Goal: Navigation & Orientation: Find specific page/section

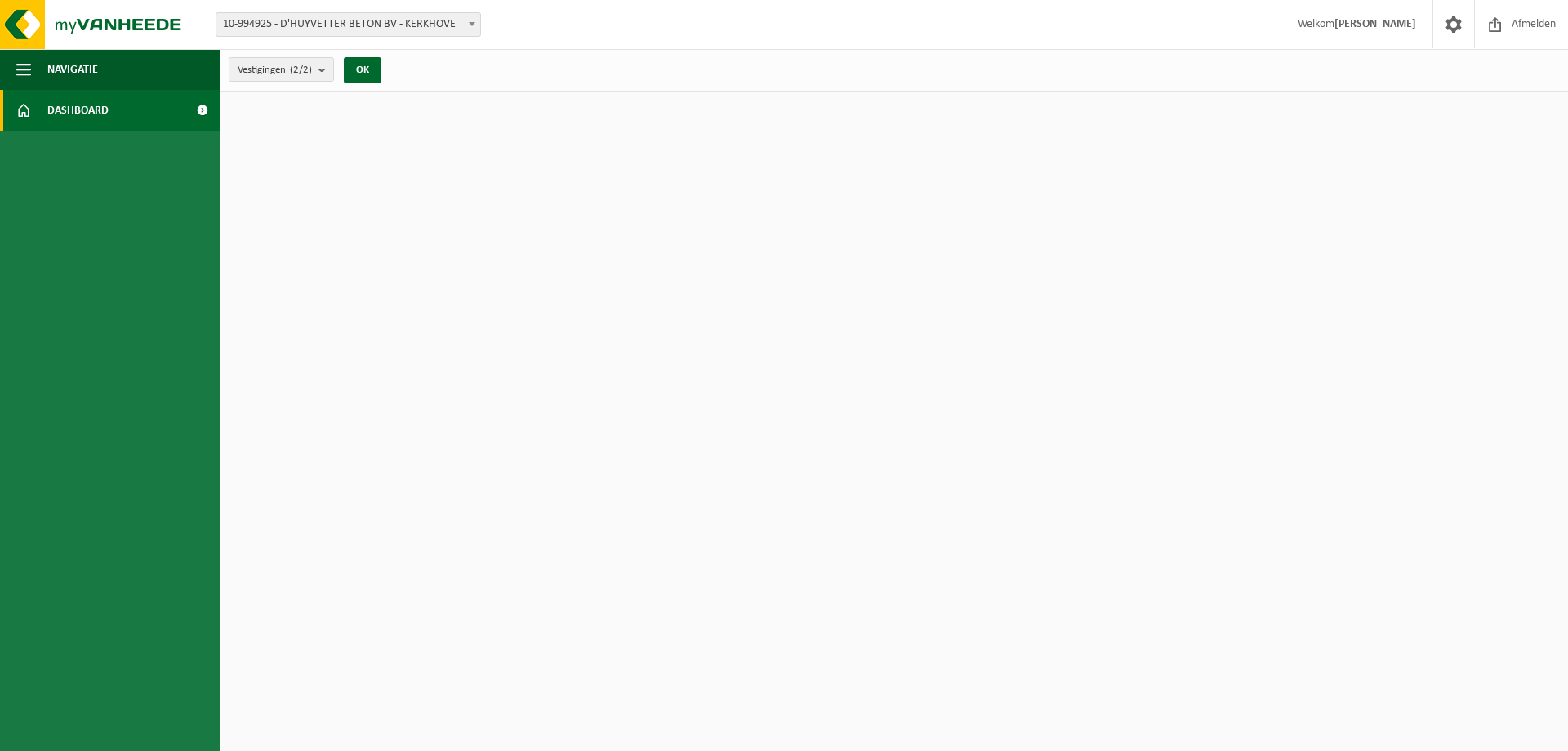
click at [75, 110] on span "Dashboard" at bounding box center [78, 111] width 61 height 41
click at [35, 18] on img at bounding box center [98, 24] width 196 height 49
click at [76, 74] on span "Navigatie" at bounding box center [73, 70] width 50 height 41
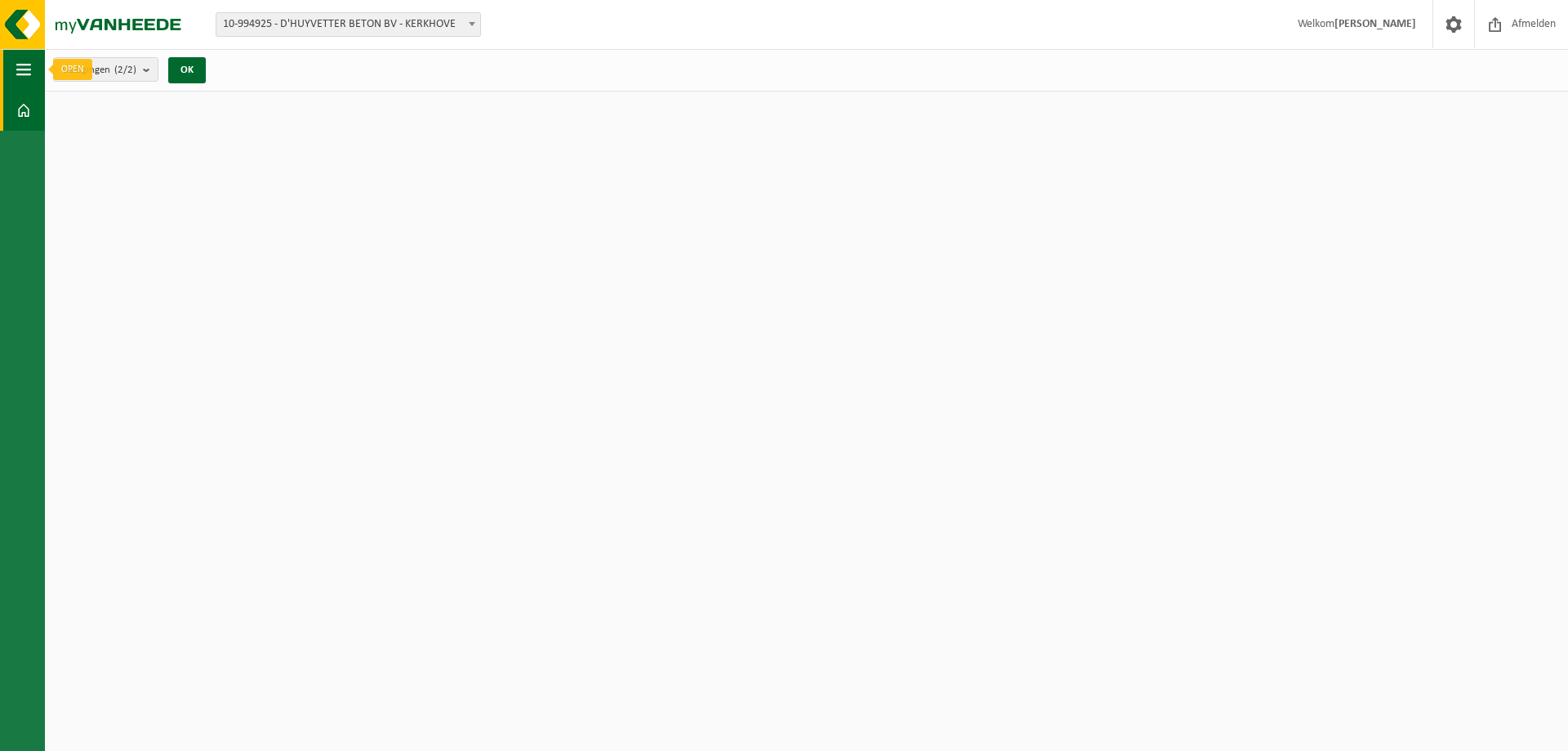
click at [30, 71] on span "button" at bounding box center [23, 70] width 15 height 41
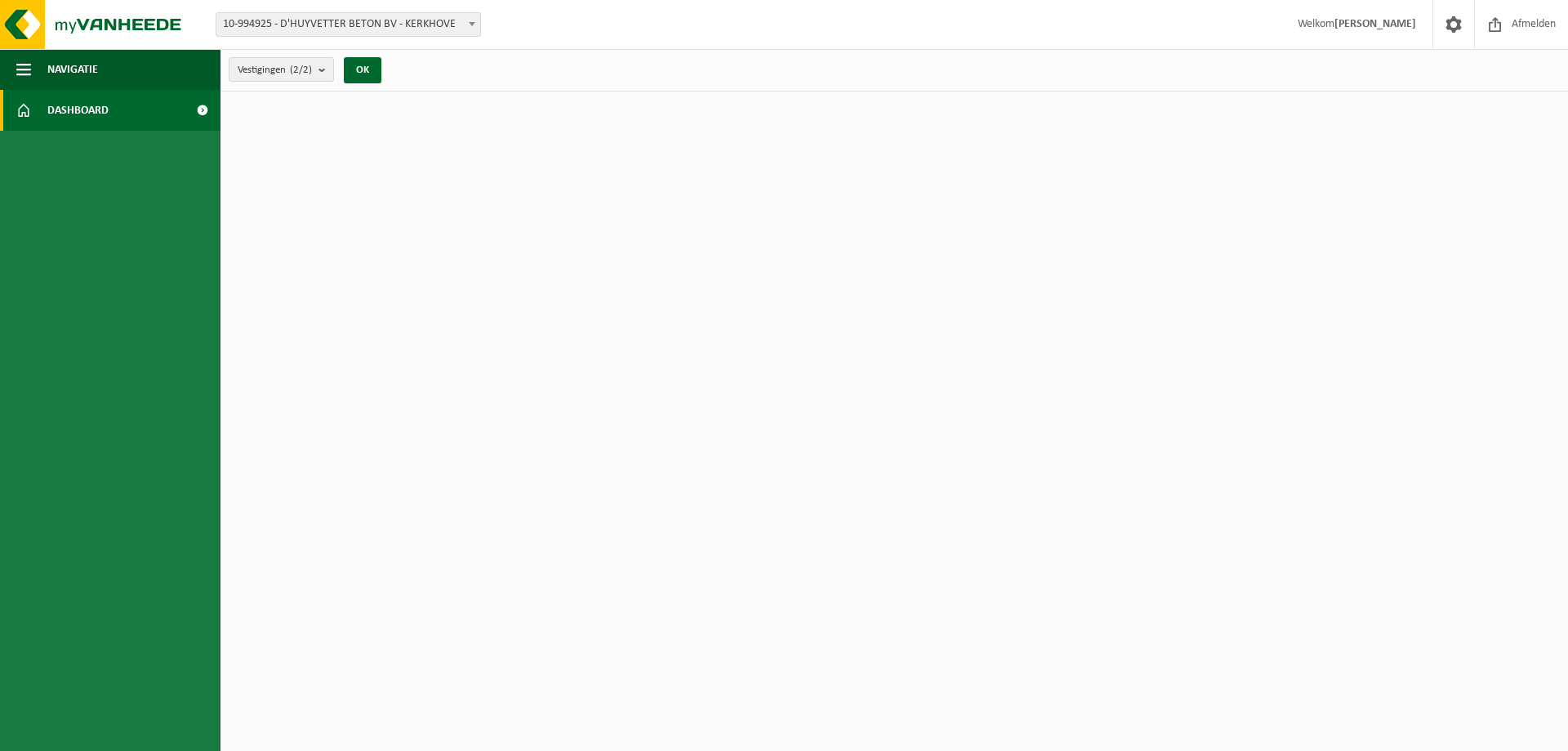
click at [95, 105] on span "Dashboard" at bounding box center [78, 111] width 61 height 41
click at [199, 107] on span at bounding box center [202, 111] width 37 height 41
click at [55, 17] on img at bounding box center [98, 24] width 196 height 49
click at [33, 70] on button "Navigatie" at bounding box center [110, 70] width 220 height 41
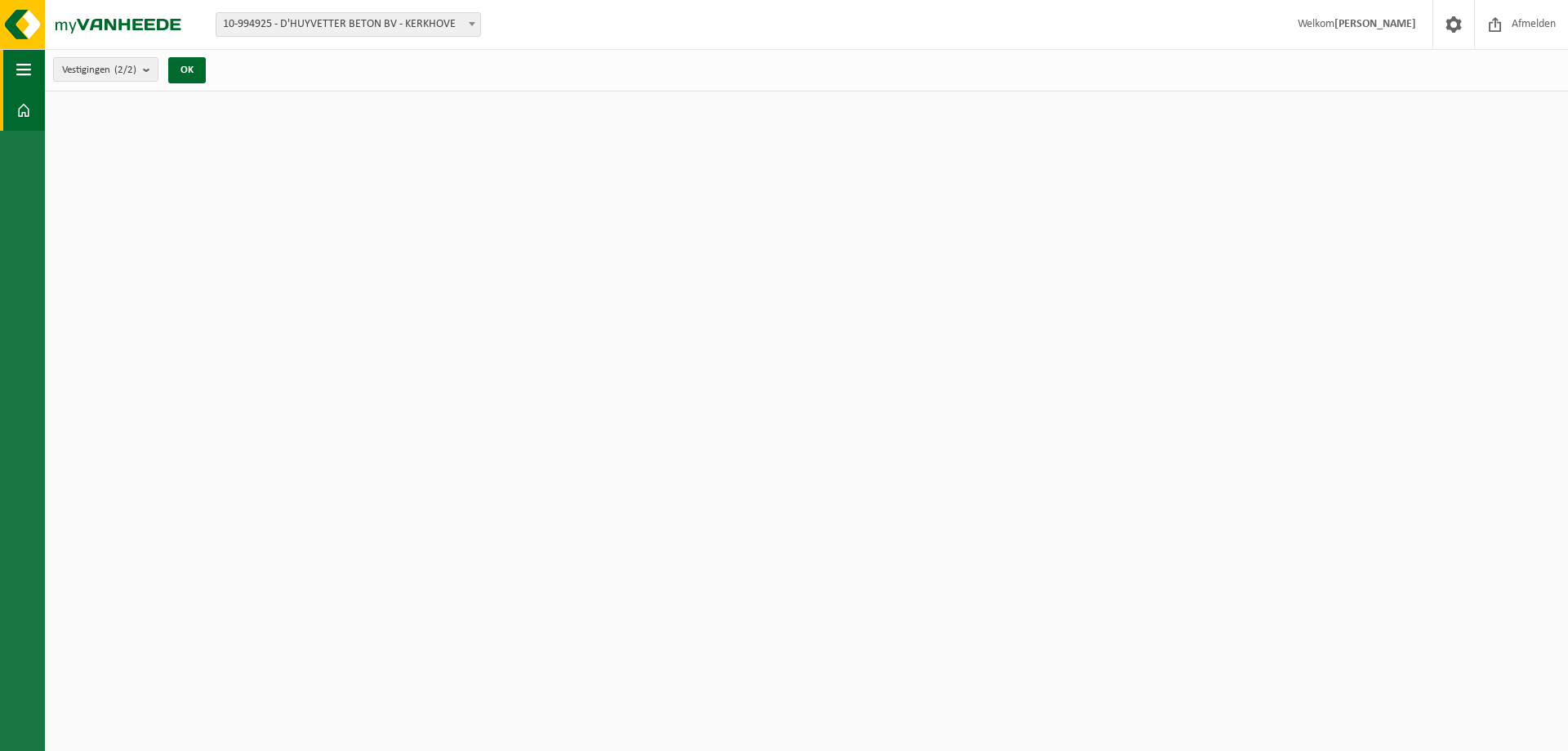
click at [21, 66] on span "button" at bounding box center [23, 70] width 15 height 41
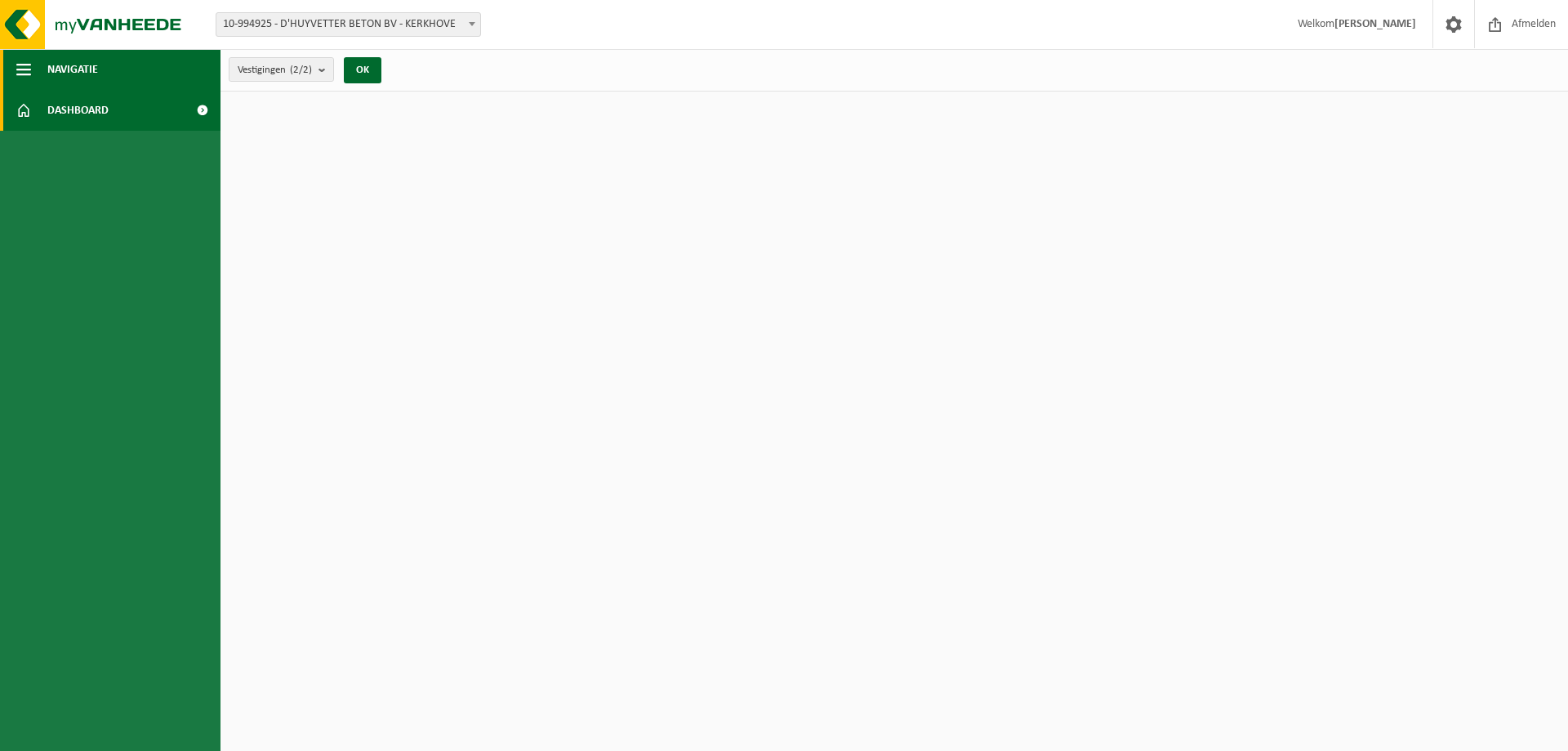
click at [21, 66] on span "button" at bounding box center [23, 70] width 15 height 41
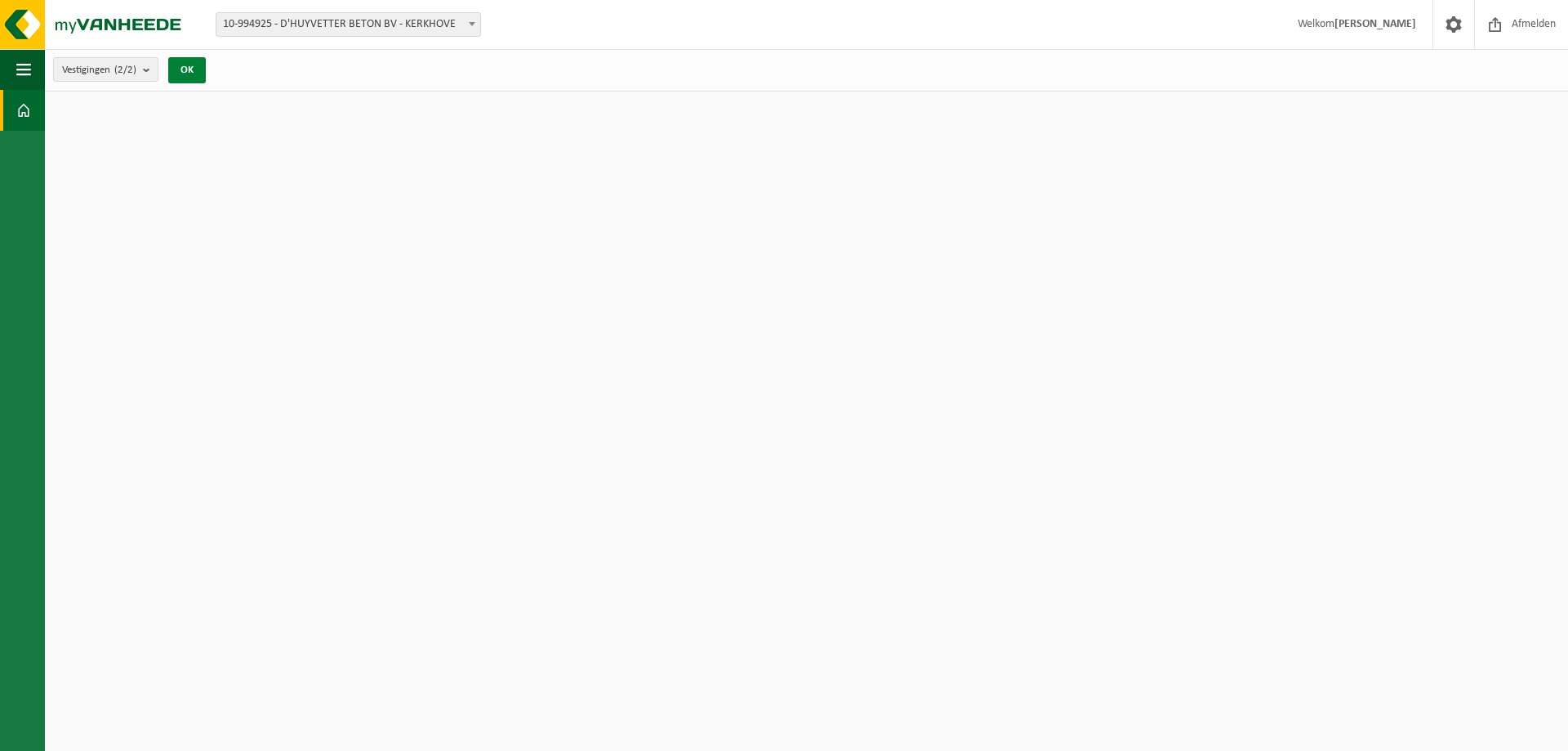
click at [188, 72] on button "OK" at bounding box center [186, 70] width 38 height 26
click at [199, 65] on button "OK" at bounding box center [186, 70] width 38 height 26
click at [20, 114] on span at bounding box center [23, 111] width 15 height 41
click at [20, 113] on span at bounding box center [23, 111] width 15 height 41
click at [8, 70] on button "Navigatie" at bounding box center [22, 70] width 45 height 41
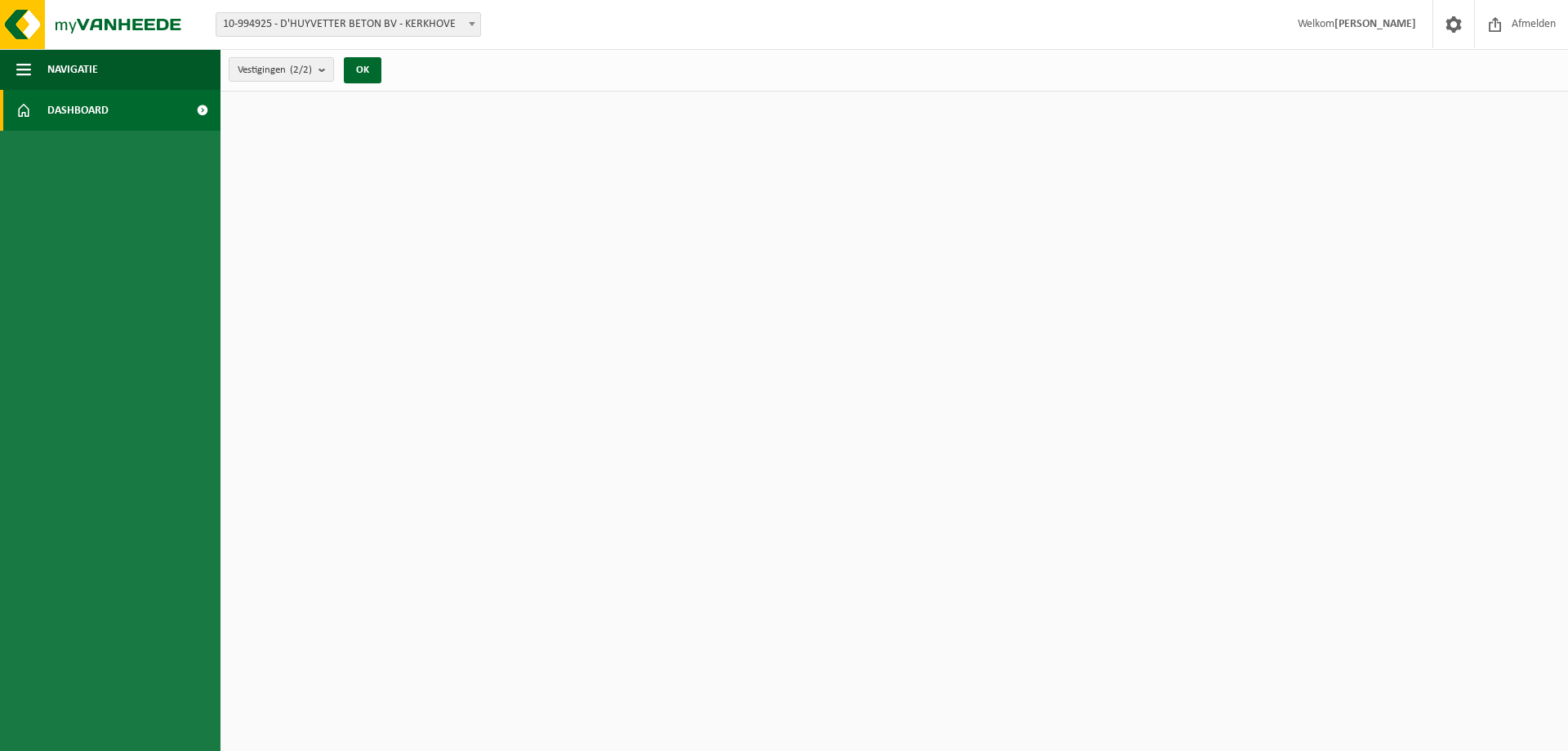
click at [194, 106] on span at bounding box center [202, 111] width 37 height 41
click at [201, 106] on span at bounding box center [202, 111] width 37 height 41
click at [1521, 18] on span "Afmelden" at bounding box center [1534, 24] width 52 height 49
